Goal: Obtain resource: Download file/media

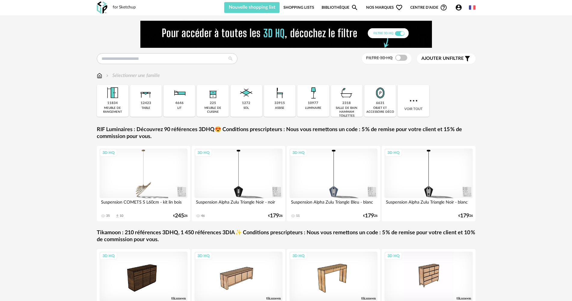
click at [336, 5] on link "Bibliothèque Magnify icon" at bounding box center [340, 7] width 37 height 11
click at [344, 8] on link "Bibliothèque Magnify icon" at bounding box center [340, 7] width 37 height 11
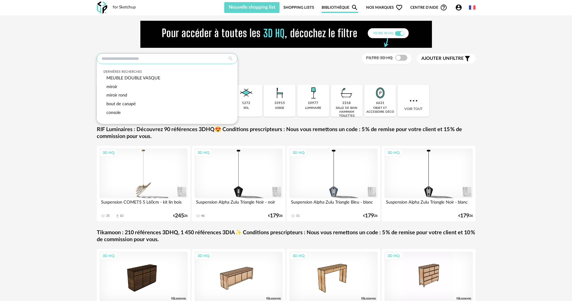
click at [179, 60] on input "text" at bounding box center [167, 58] width 141 height 11
click at [299, 71] on div "Dernières recherches MEUBLE DOUBLE VASQUE miroir miroir rond bout de canapé con…" at bounding box center [286, 182] width 390 height 323
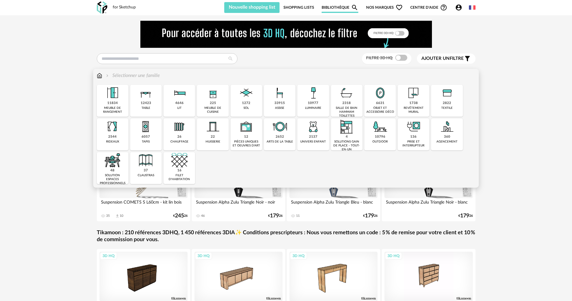
click at [342, 100] on img at bounding box center [346, 93] width 16 height 16
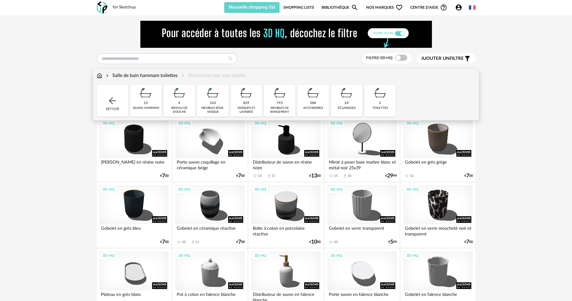
click at [215, 99] on img at bounding box center [213, 93] width 16 height 16
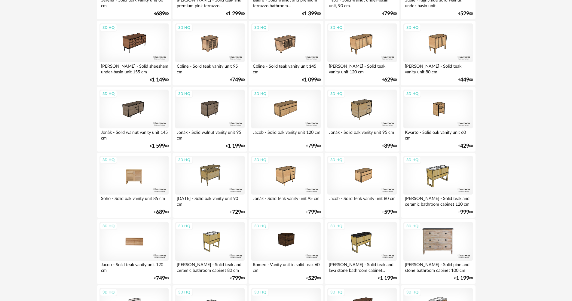
scroll to position [331, 0]
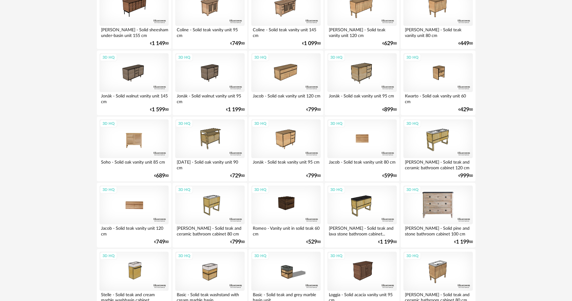
click at [376, 140] on div "3D HQ" at bounding box center [361, 138] width 69 height 39
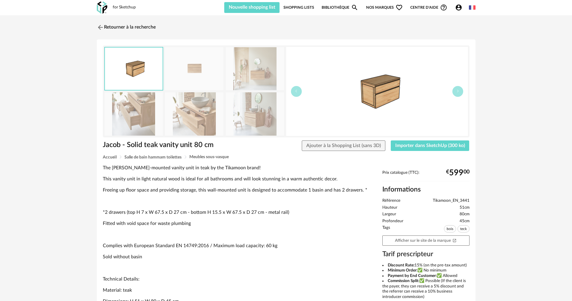
click at [379, 97] on img at bounding box center [377, 91] width 182 height 89
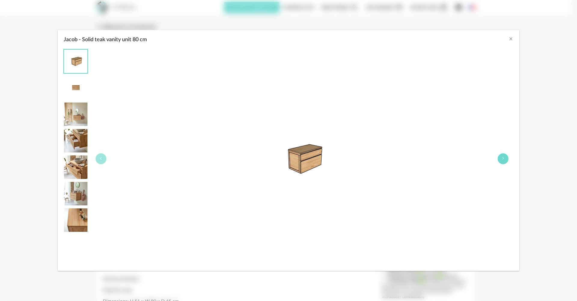
click at [500, 158] on button "Jacob - Solid teak vanity unit 80 cm" at bounding box center [503, 158] width 11 height 11
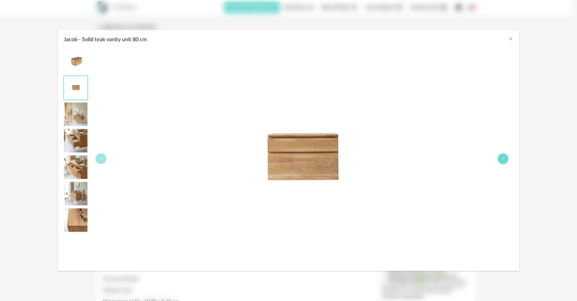
click at [500, 157] on button "Jacob - Solid teak vanity unit 80 cm" at bounding box center [503, 158] width 11 height 11
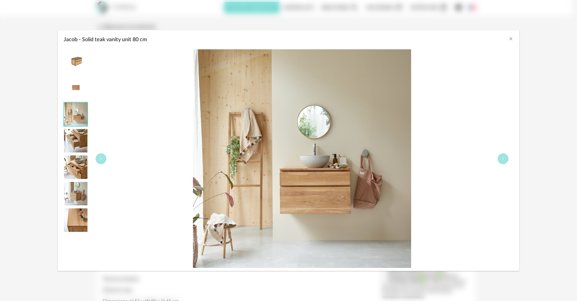
click at [77, 58] on img "Jacob - Solid teak vanity unit 80 cm" at bounding box center [75, 61] width 23 height 23
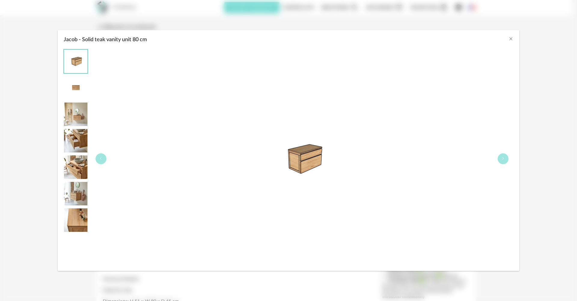
click at [73, 115] on img "Jacob - Solid teak vanity unit 80 cm" at bounding box center [75, 113] width 23 height 23
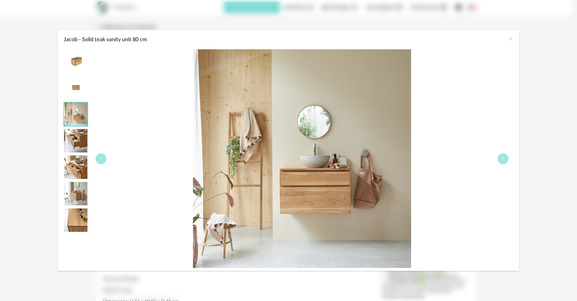
click at [509, 38] on icon "Close" at bounding box center [511, 38] width 5 height 5
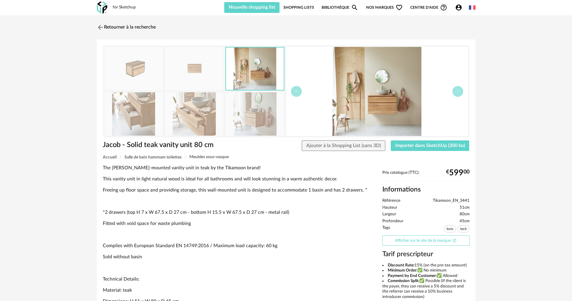
click at [398, 242] on link "Afficher sur le site de la marque Open In New icon" at bounding box center [425, 240] width 87 height 11
click at [421, 143] on span "Importer dans SketchUp (300 ko)" at bounding box center [430, 145] width 70 height 5
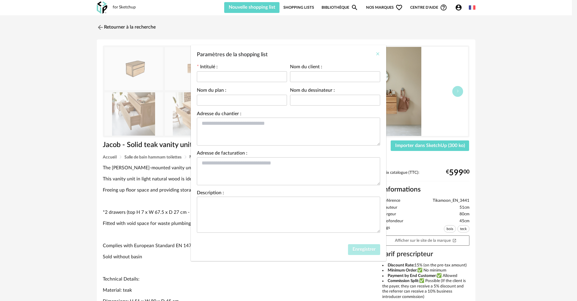
click at [379, 52] on icon "Close" at bounding box center [377, 53] width 5 height 5
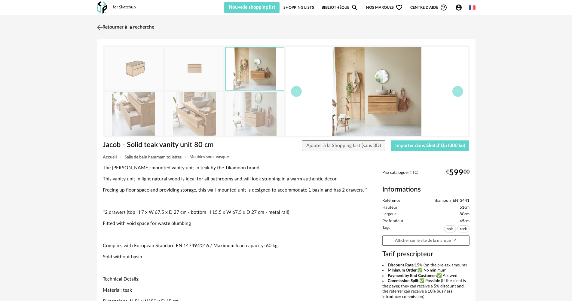
click at [99, 26] on img at bounding box center [99, 27] width 9 height 9
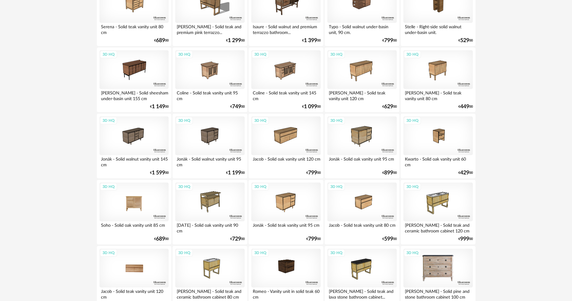
scroll to position [271, 0]
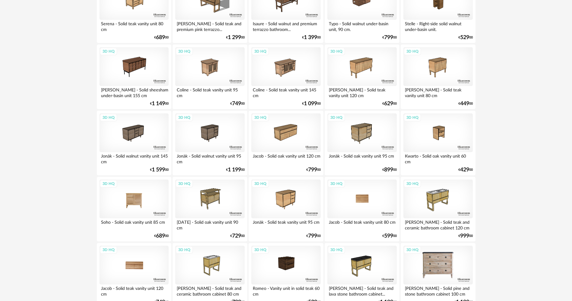
click at [366, 195] on div "3D HQ" at bounding box center [361, 198] width 69 height 39
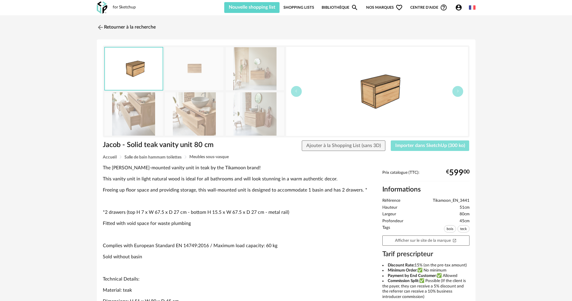
click at [433, 145] on span "Importer dans SketchUp (300 ko)" at bounding box center [430, 145] width 70 height 5
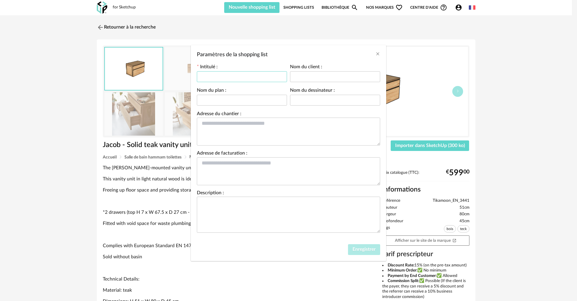
click at [236, 75] on input "Paramètres de la shopping list" at bounding box center [242, 76] width 90 height 11
type input "**********"
click at [336, 78] on input "Paramètres de la shopping list" at bounding box center [335, 76] width 90 height 11
type input "**********"
click at [283, 77] on input "**********" at bounding box center [242, 76] width 90 height 11
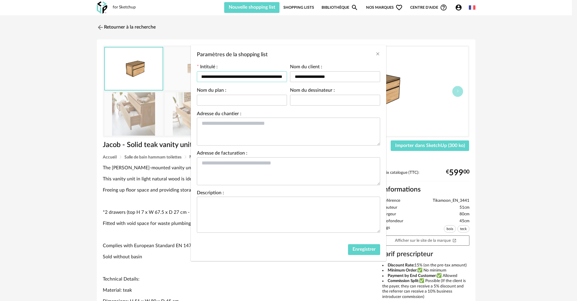
scroll to position [0, 8]
type input "**********"
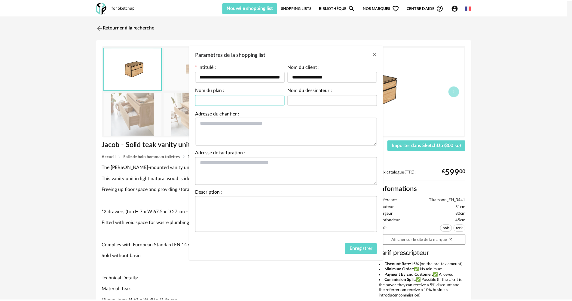
scroll to position [0, 0]
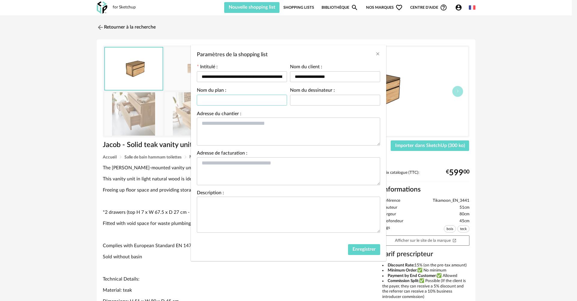
click at [222, 99] on input "Paramètres de la shopping list" at bounding box center [242, 100] width 90 height 11
type input "**********"
click at [304, 104] on input "Paramètres de la shopping list" at bounding box center [335, 100] width 90 height 11
type input "**********"
click at [252, 125] on textarea "Paramètres de la shopping list" at bounding box center [288, 132] width 183 height 28
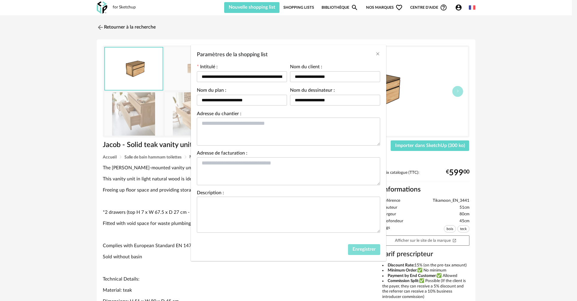
click at [367, 249] on span "Enregistrer" at bounding box center [364, 249] width 23 height 5
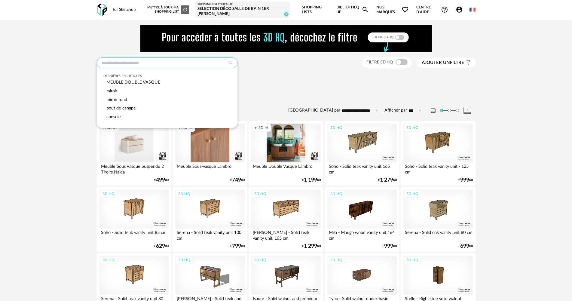
click at [162, 63] on input "text" at bounding box center [167, 62] width 141 height 11
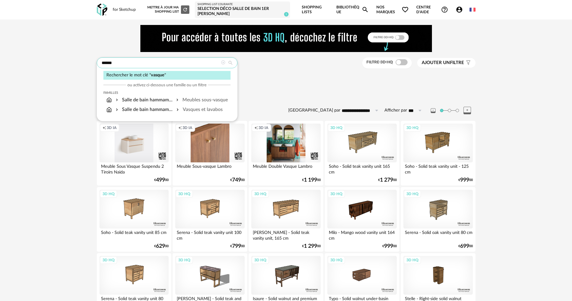
type input "******"
type input "**********"
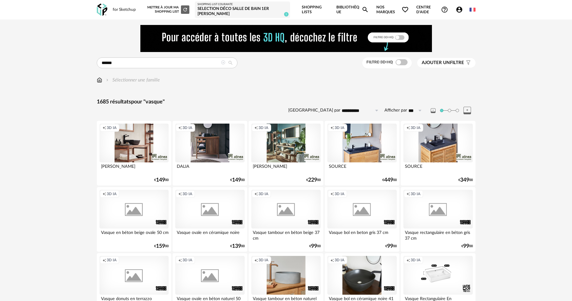
click at [231, 62] on icon at bounding box center [230, 62] width 11 height 5
click at [222, 63] on icon at bounding box center [223, 62] width 4 height 4
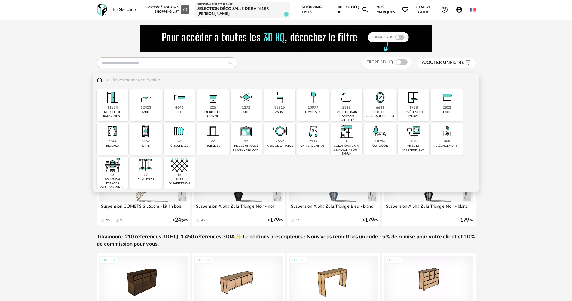
click at [351, 109] on div "2318 salle de bain hammam toilettes" at bounding box center [347, 105] width 32 height 32
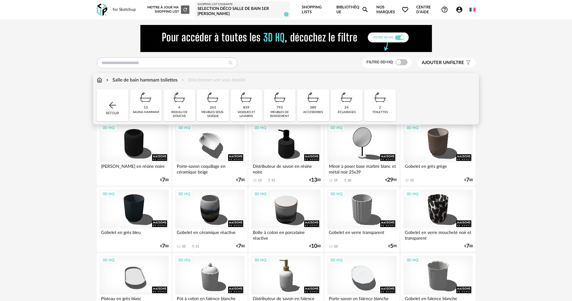
click at [246, 104] on img at bounding box center [246, 97] width 16 height 16
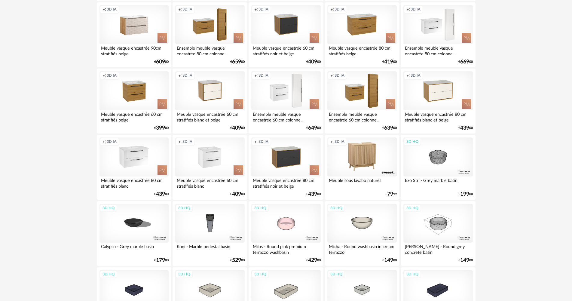
scroll to position [631, 0]
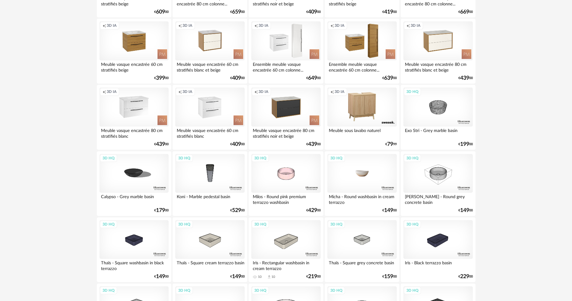
click at [352, 176] on div "3D HQ" at bounding box center [361, 173] width 69 height 39
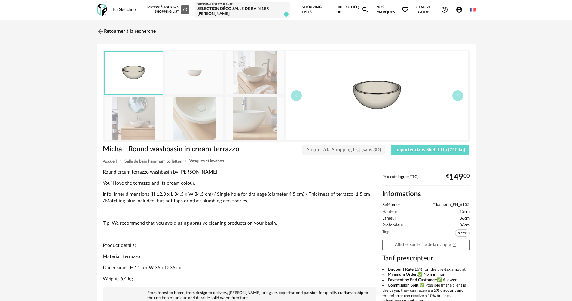
click at [246, 79] on img at bounding box center [255, 72] width 58 height 43
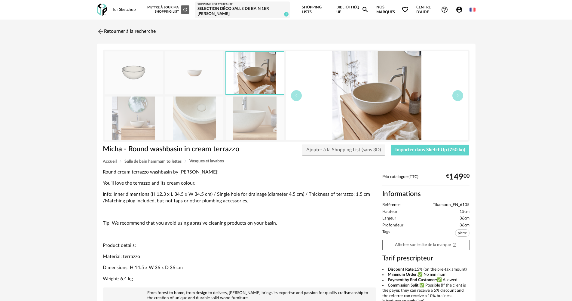
click at [246, 117] on img at bounding box center [255, 117] width 58 height 43
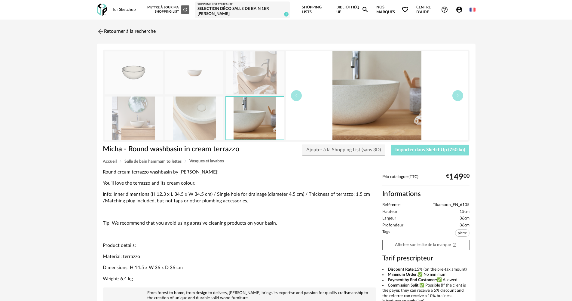
click at [422, 150] on span "Importer dans SketchUp (750 ko)" at bounding box center [430, 149] width 70 height 5
click at [339, 153] on button "Ajouter à la Shopping List (sans 3D)" at bounding box center [344, 150] width 84 height 11
click at [246, 77] on img at bounding box center [255, 72] width 58 height 43
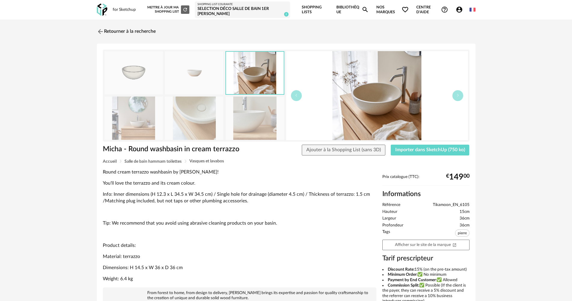
click at [176, 117] on img at bounding box center [194, 117] width 58 height 43
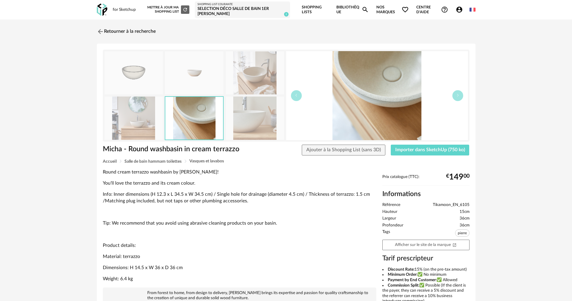
click at [136, 118] on img at bounding box center [134, 117] width 58 height 43
